Goal: Task Accomplishment & Management: Complete application form

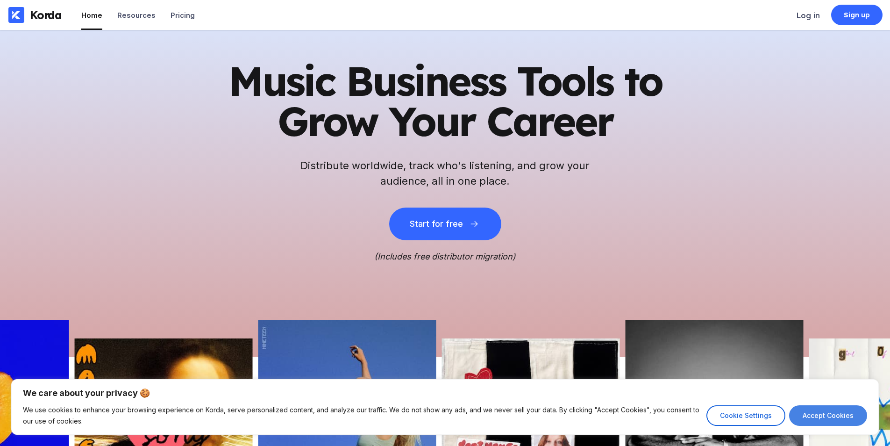
click at [824, 408] on button "Accept Cookies" at bounding box center [828, 415] width 78 height 21
checkbox input "true"
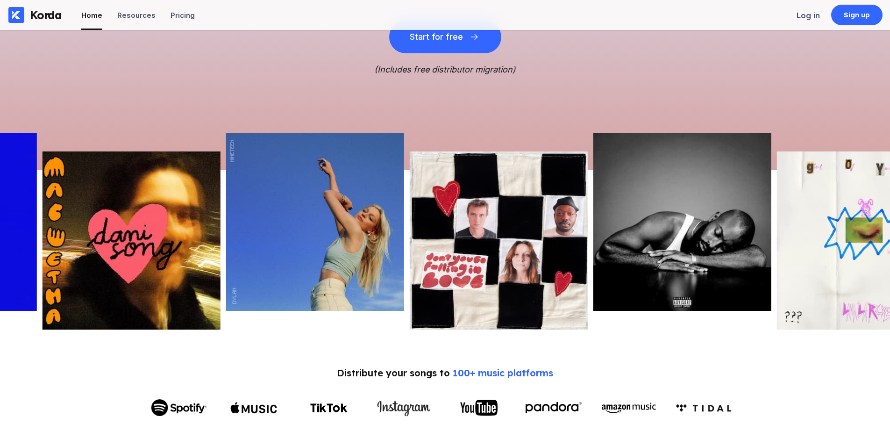
scroll to position [234, 0]
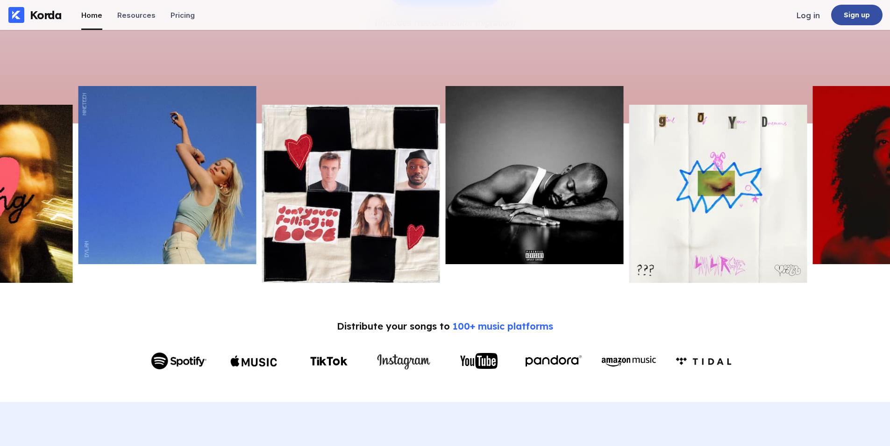
click at [861, 21] on div "Sign up" at bounding box center [856, 15] width 51 height 21
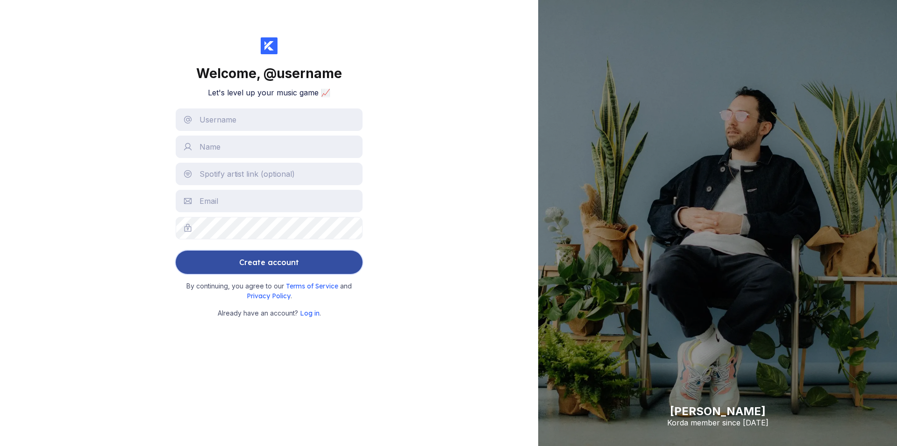
click at [279, 269] on div "Create account" at bounding box center [269, 262] width 60 height 19
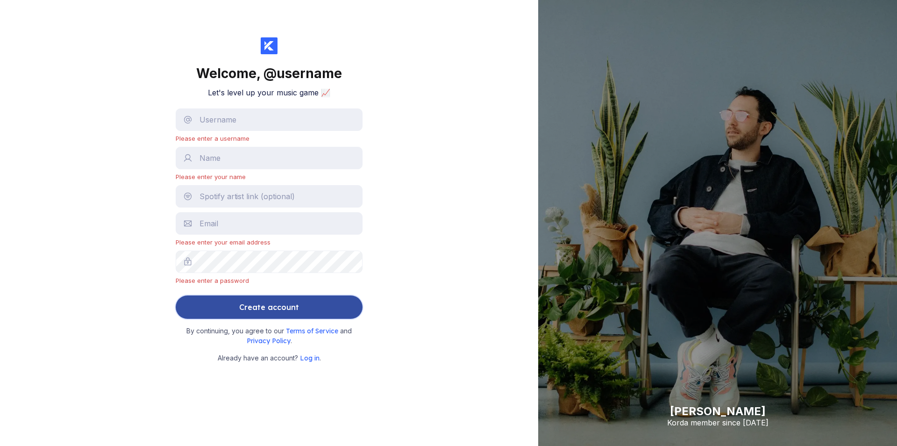
click at [325, 314] on button "Create account" at bounding box center [269, 306] width 187 height 23
click at [263, 308] on div "Create account" at bounding box center [269, 307] width 60 height 19
